Goal: Information Seeking & Learning: Learn about a topic

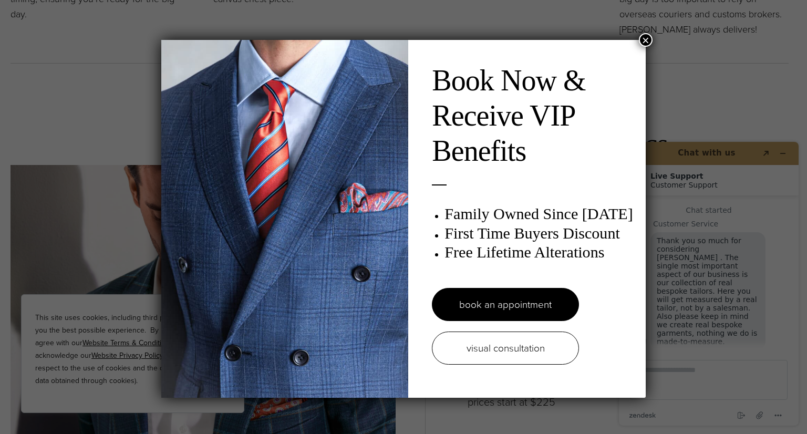
click at [645, 41] on button "×" at bounding box center [646, 40] width 14 height 14
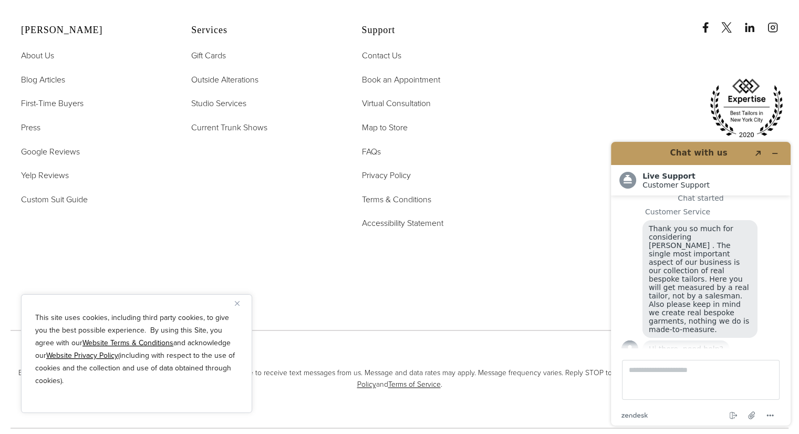
scroll to position [5398, 0]
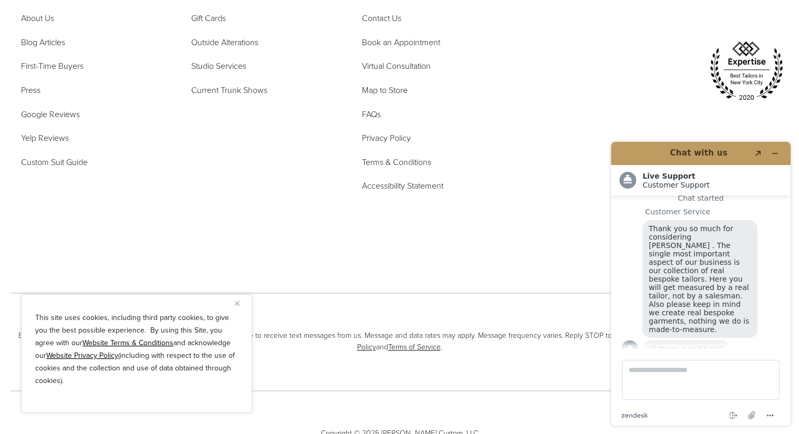
click at [784, 110] on div at bounding box center [653, 94] width 272 height 295
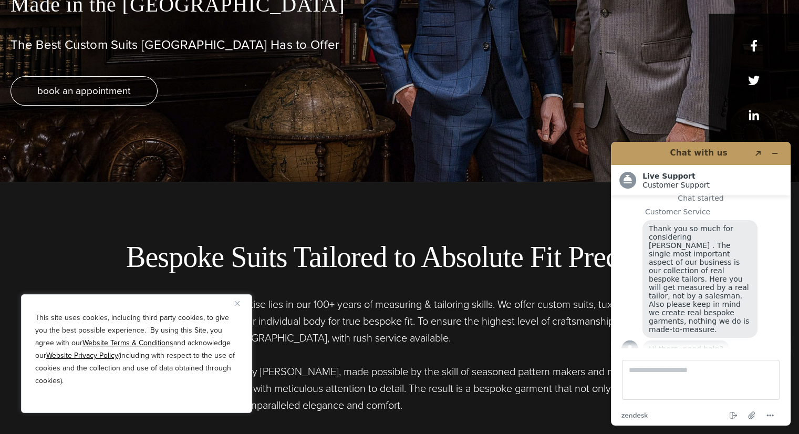
scroll to position [0, 0]
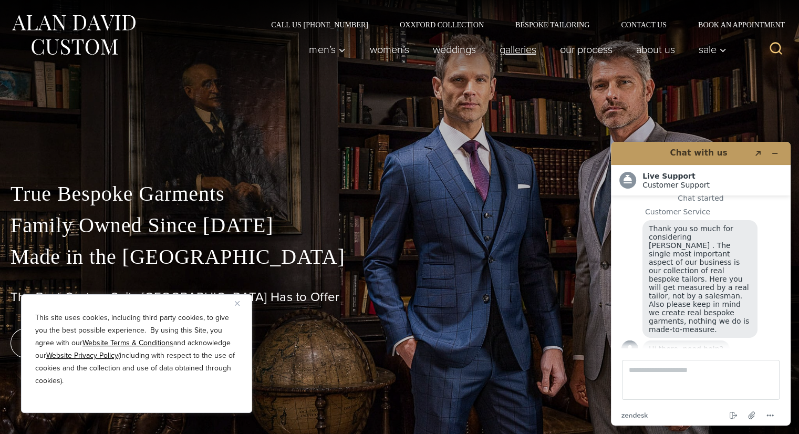
click at [505, 53] on link "Galleries" at bounding box center [518, 49] width 60 height 21
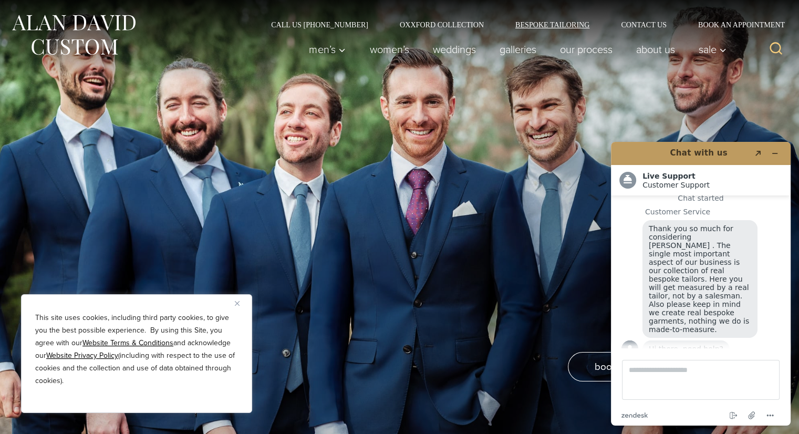
click at [544, 26] on link "Bespoke Tailoring" at bounding box center [553, 24] width 106 height 7
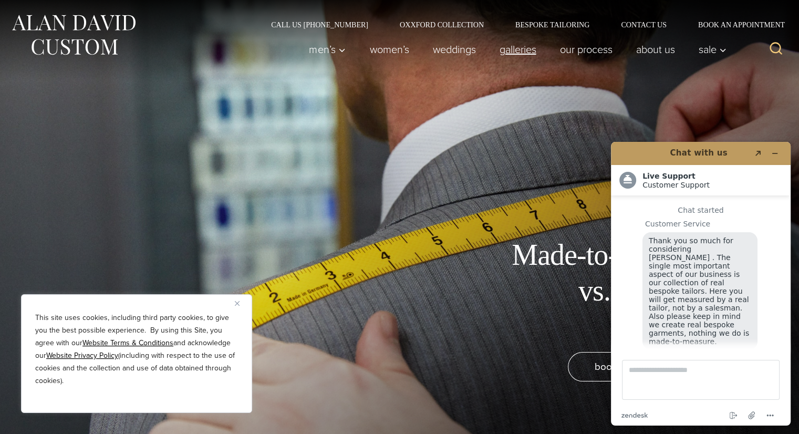
scroll to position [12, 0]
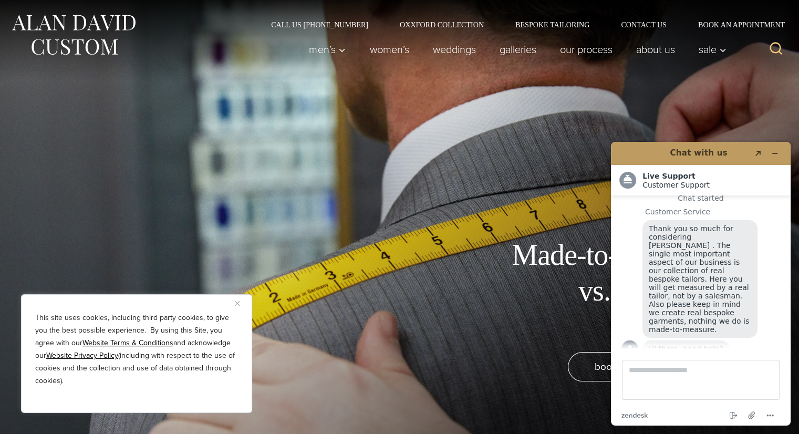
click at [703, 106] on div "Made-to-Measure vs. Bespoke Tailoring book an appointment" at bounding box center [399, 217] width 799 height 434
drag, startPoint x: 511, startPoint y: 154, endPoint x: 506, endPoint y: 162, distance: 9.8
click at [509, 160] on div "Made-to-Measure vs. Bespoke Tailoring book an appointment" at bounding box center [399, 217] width 799 height 434
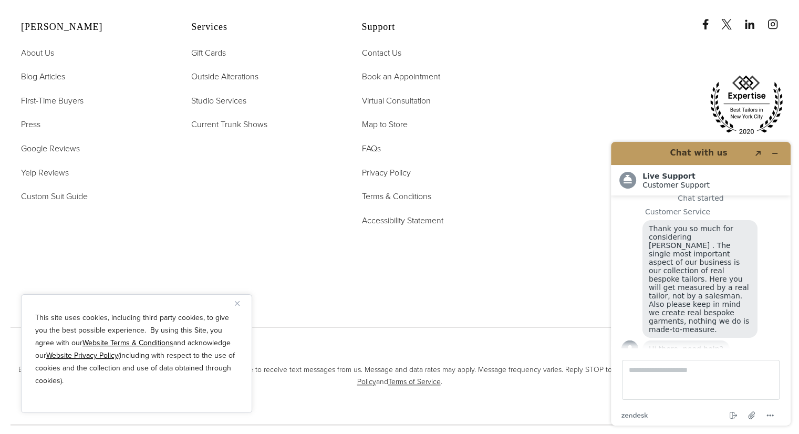
scroll to position [4855, 0]
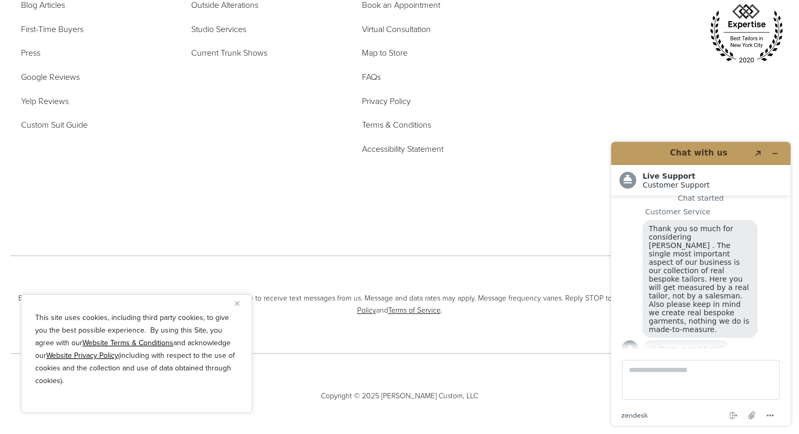
click at [238, 302] on img "Close" at bounding box center [237, 303] width 5 height 5
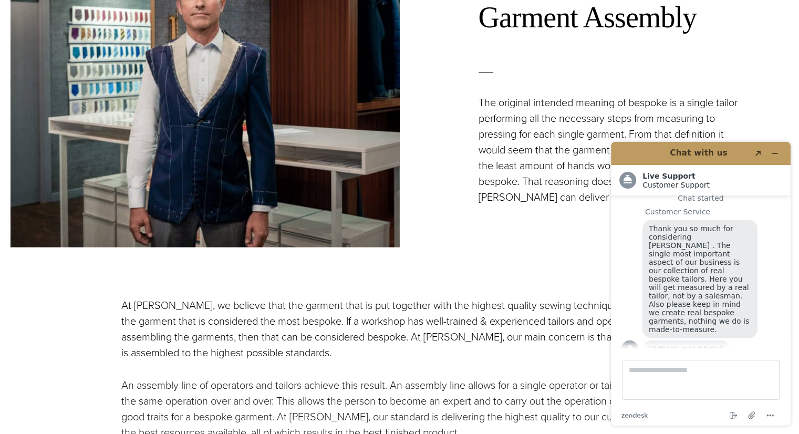
scroll to position [2228, 0]
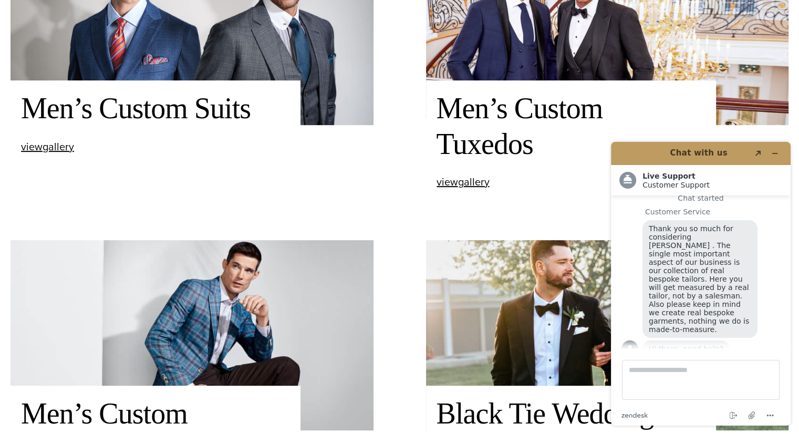
scroll to position [526, 0]
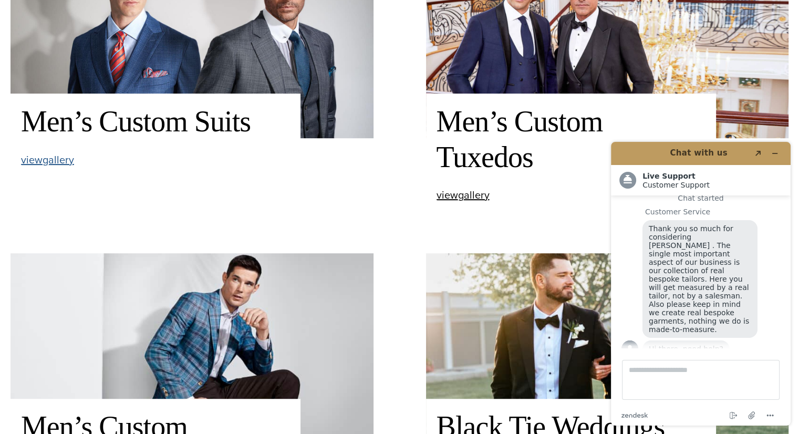
click at [49, 157] on span "view Men’s Custom Suits gallery" at bounding box center [47, 160] width 53 height 16
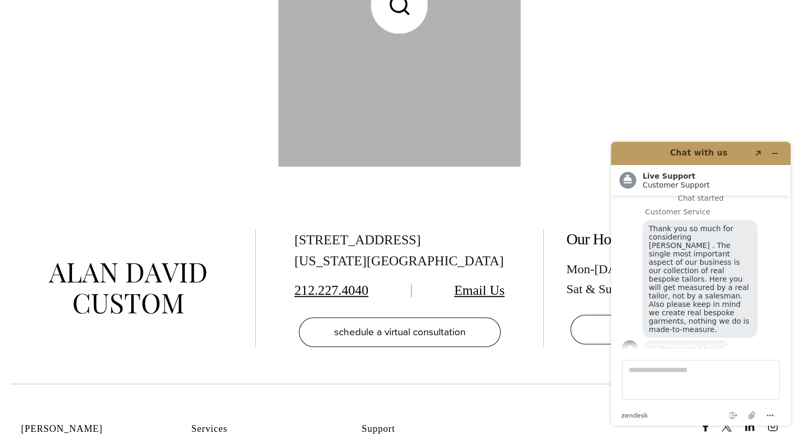
scroll to position [5020, 0]
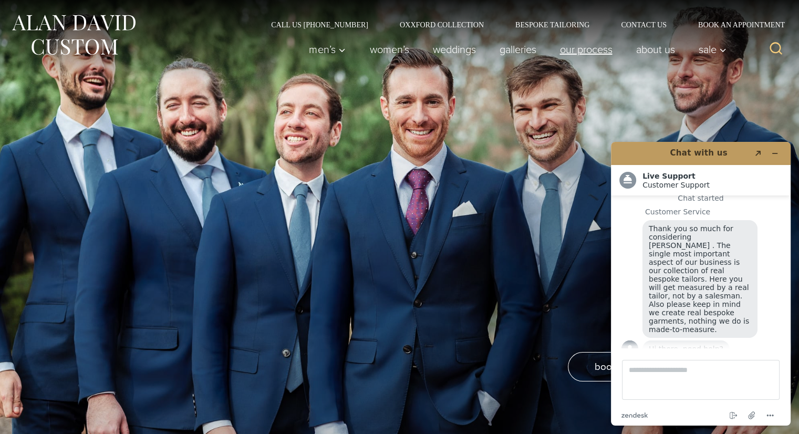
click at [584, 49] on link "Our Process" at bounding box center [586, 49] width 76 height 21
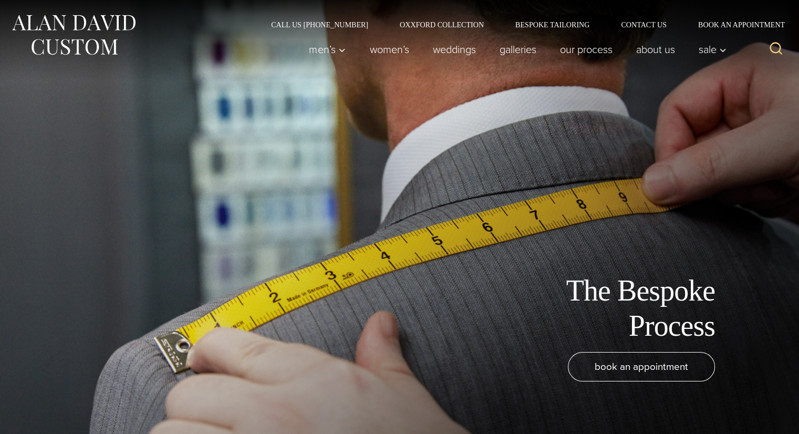
scroll to position [12, 0]
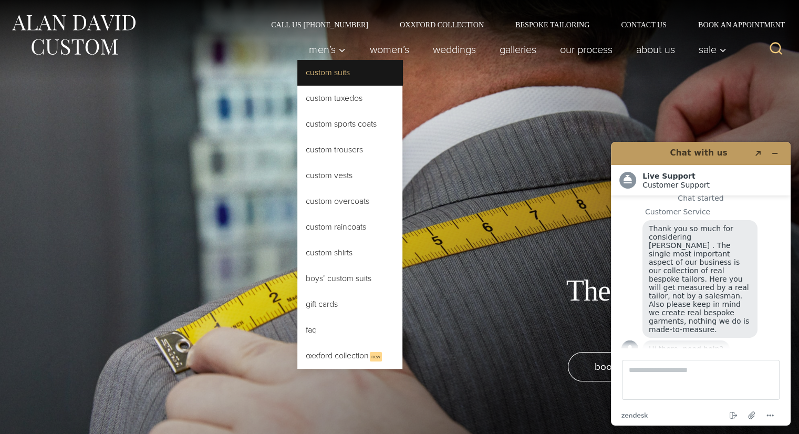
click at [324, 73] on link "Custom Suits" at bounding box center [349, 72] width 105 height 25
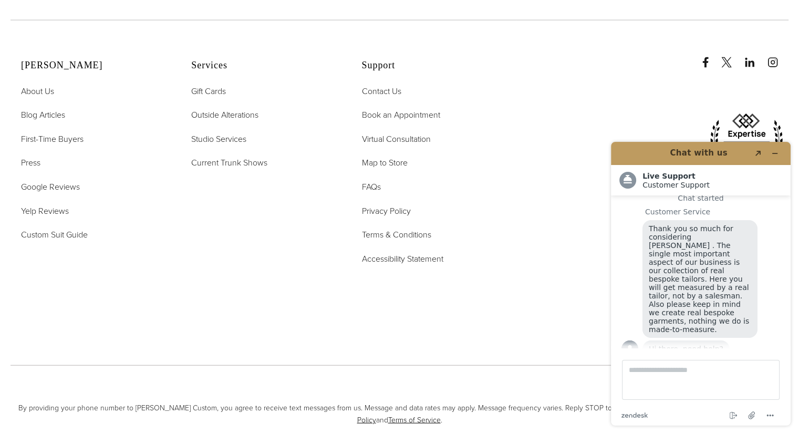
scroll to position [6496, 0]
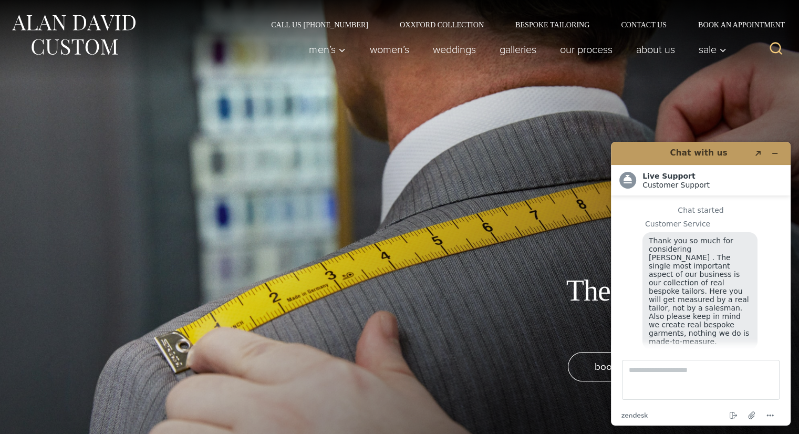
scroll to position [12, 0]
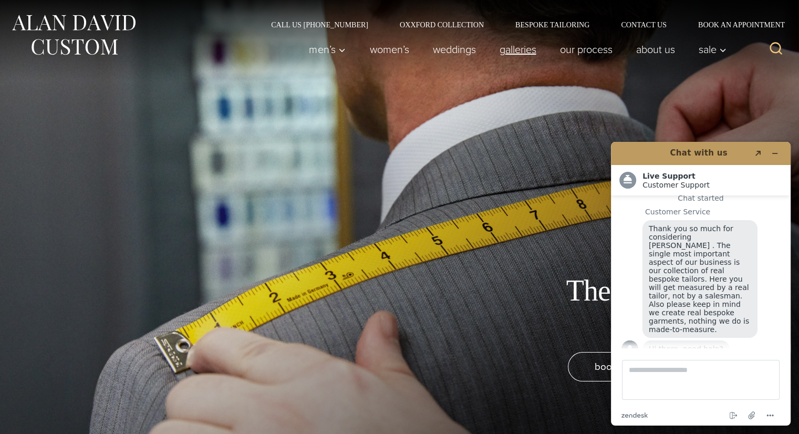
click at [509, 52] on link "Galleries" at bounding box center [518, 49] width 60 height 21
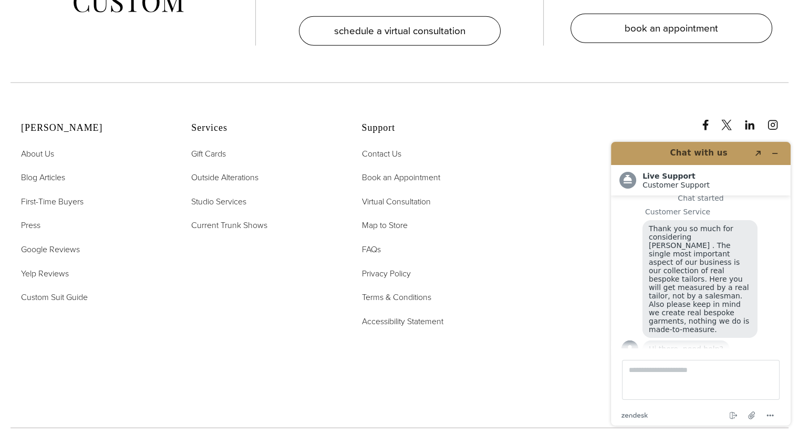
scroll to position [2733, 0]
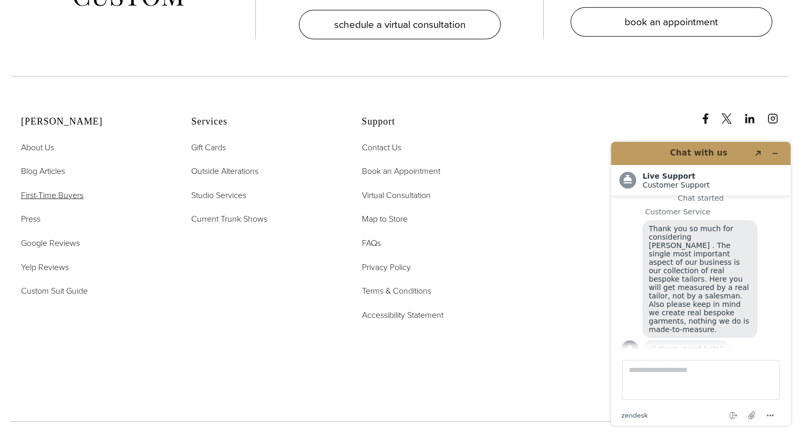
click at [42, 189] on span "First-Time Buyers" at bounding box center [52, 195] width 63 height 12
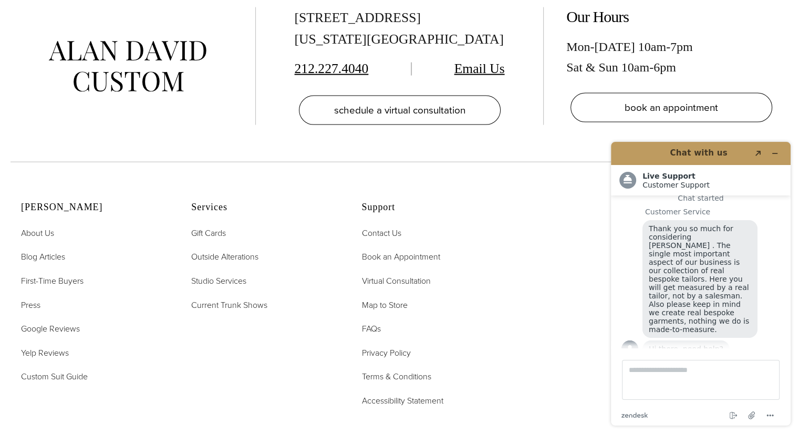
scroll to position [2365, 0]
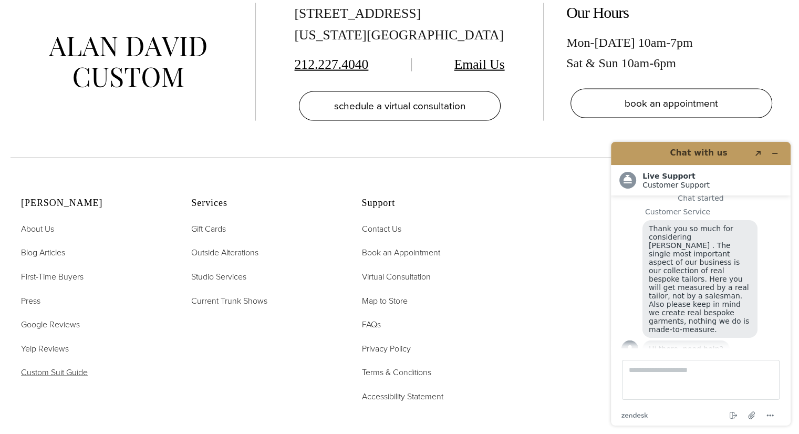
click at [56, 366] on span "Custom Suit Guide" at bounding box center [54, 372] width 67 height 12
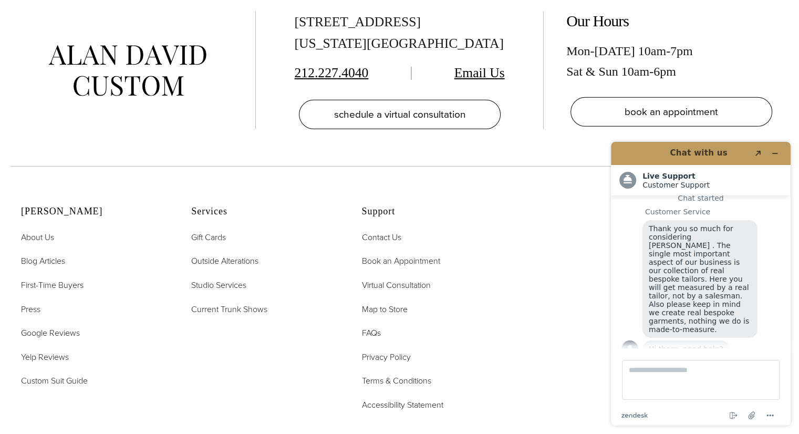
scroll to position [3311, 0]
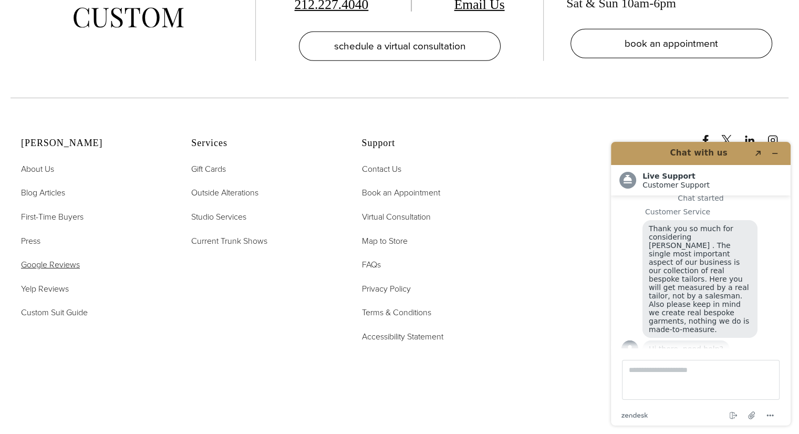
click at [42, 259] on span "Google Reviews" at bounding box center [50, 265] width 59 height 12
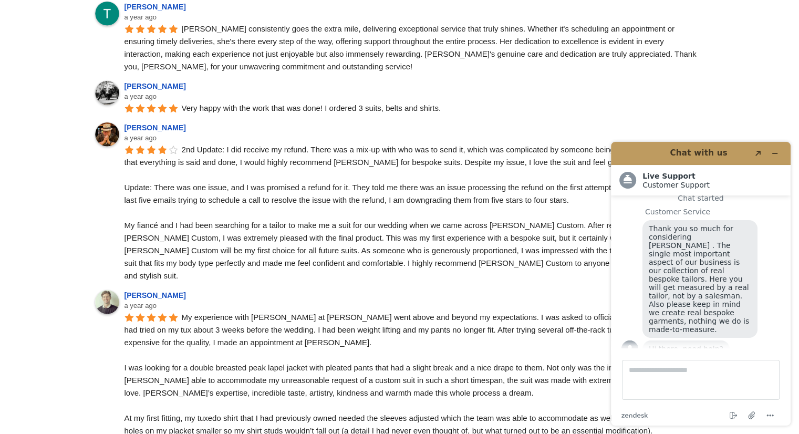
scroll to position [3258, 0]
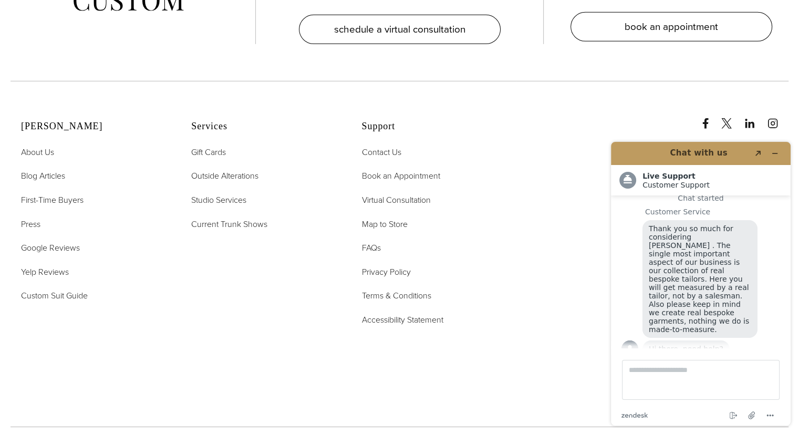
scroll to position [3400, 0]
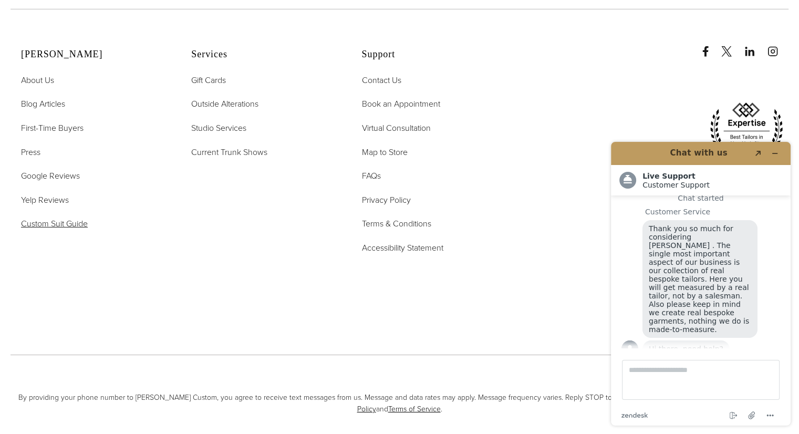
click at [67, 218] on span "Custom Suit Guide" at bounding box center [54, 224] width 67 height 12
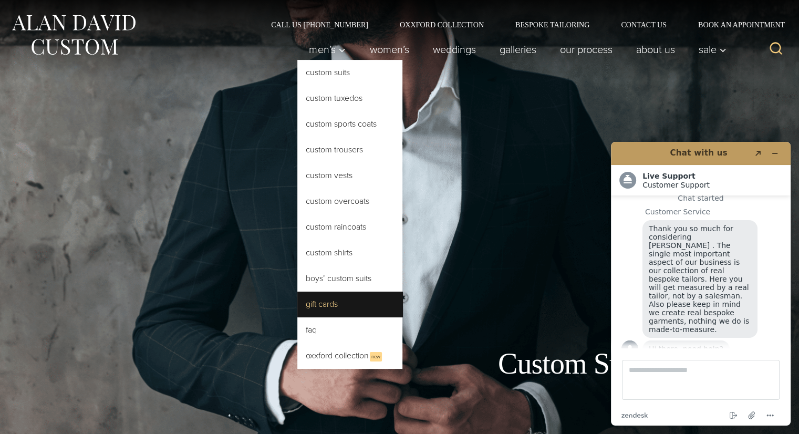
click at [337, 298] on link "Gift Cards" at bounding box center [349, 304] width 105 height 25
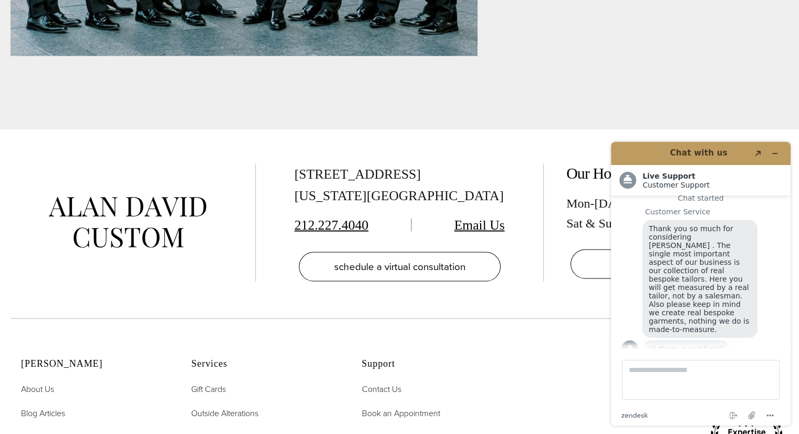
scroll to position [2207, 0]
